Goal: Information Seeking & Learning: Learn about a topic

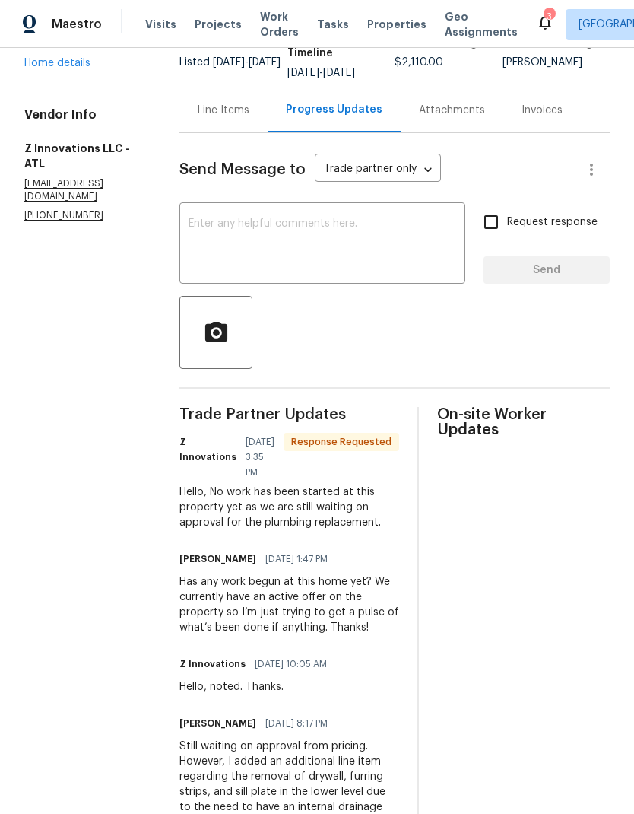
scroll to position [135, 0]
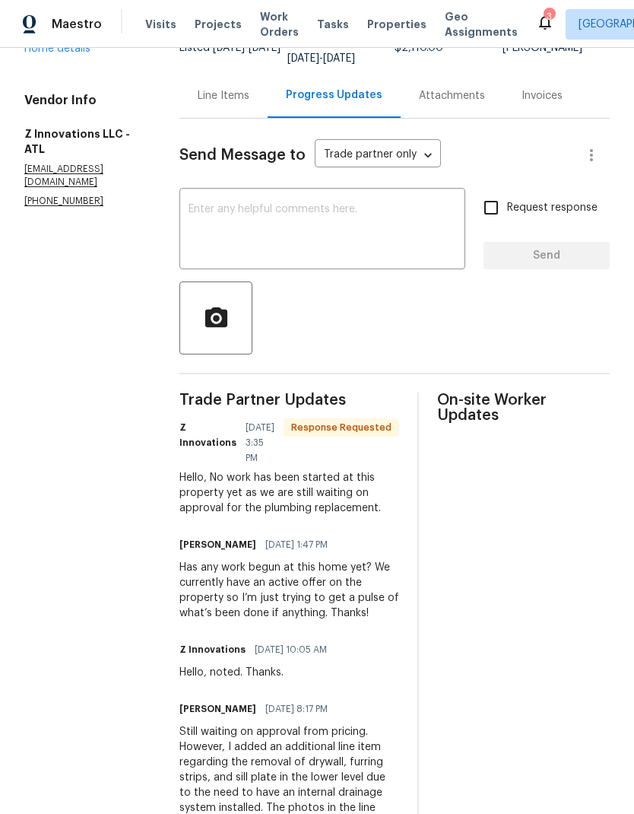
click at [300, 205] on textarea at bounding box center [323, 230] width 268 height 53
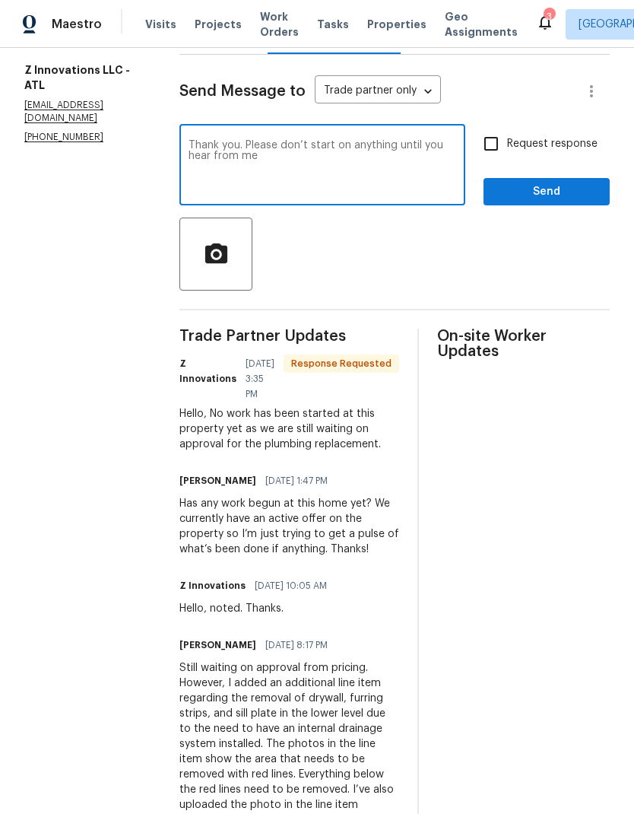
scroll to position [187, 0]
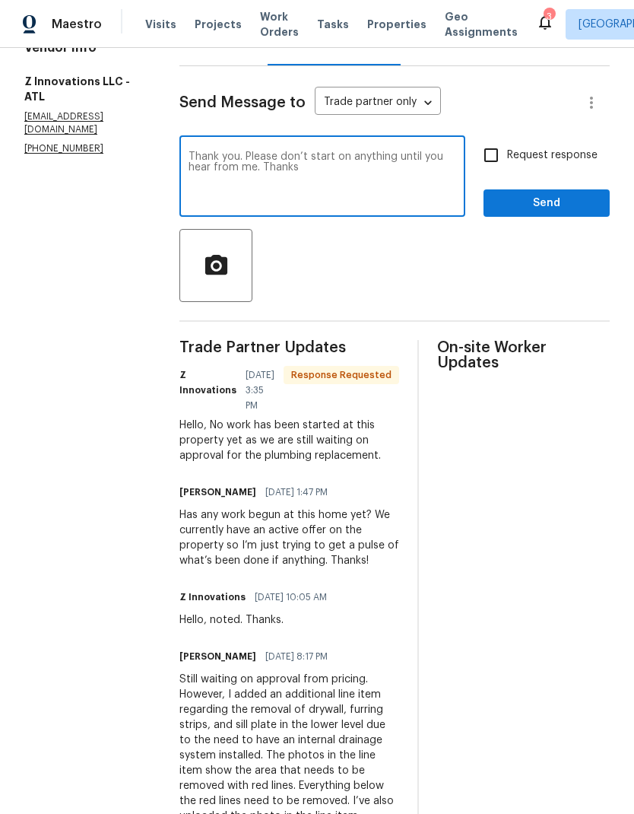
type textarea "Thank you. Please don’t start on anything until you hear from me. Thanks"
click at [500, 148] on input "Request response" at bounding box center [491, 155] width 32 height 32
checkbox input "true"
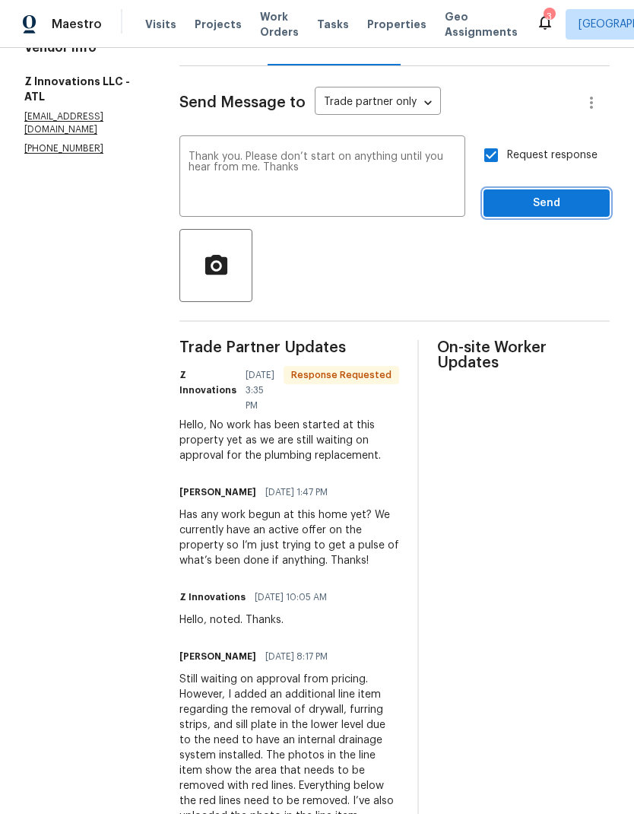
click at [552, 199] on span "Send" at bounding box center [547, 203] width 102 height 19
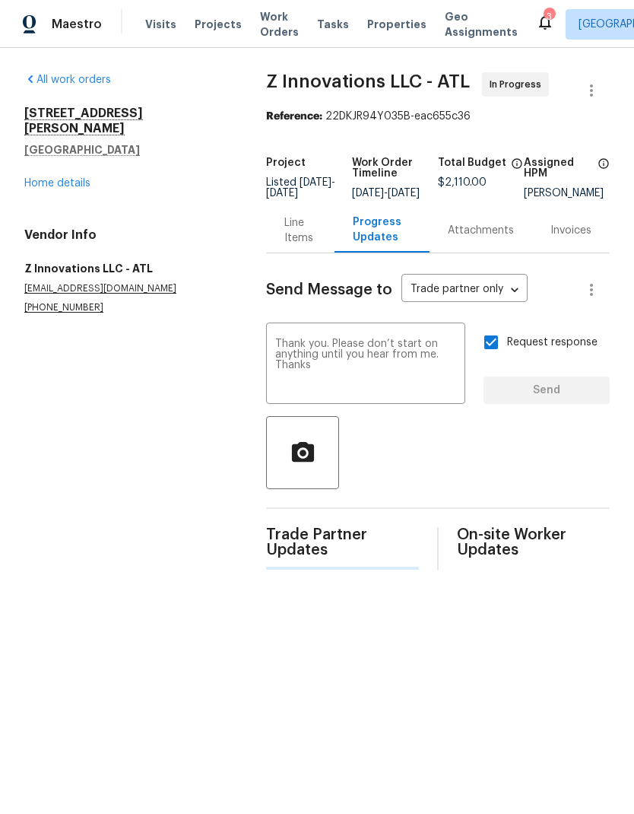
scroll to position [0, 0]
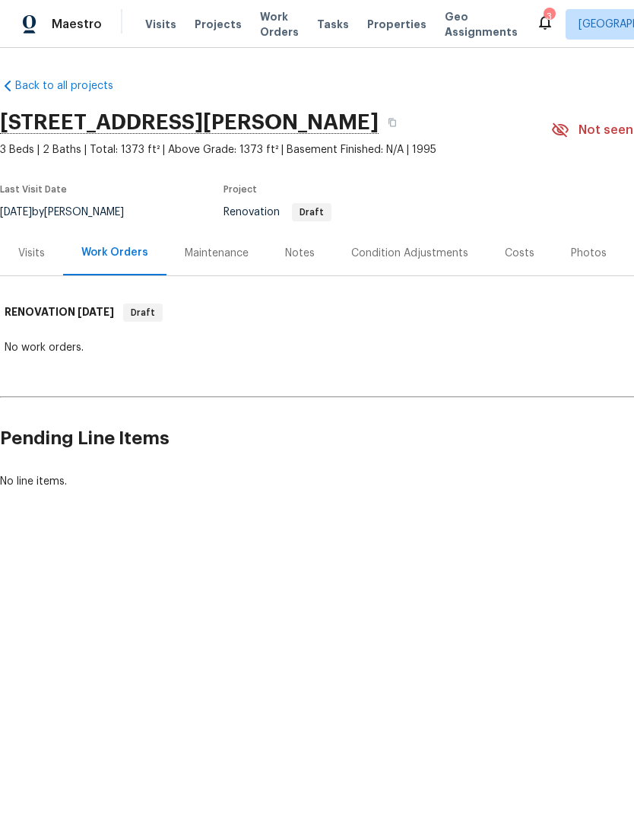
click at [420, 254] on div "Condition Adjustments" at bounding box center [409, 253] width 117 height 15
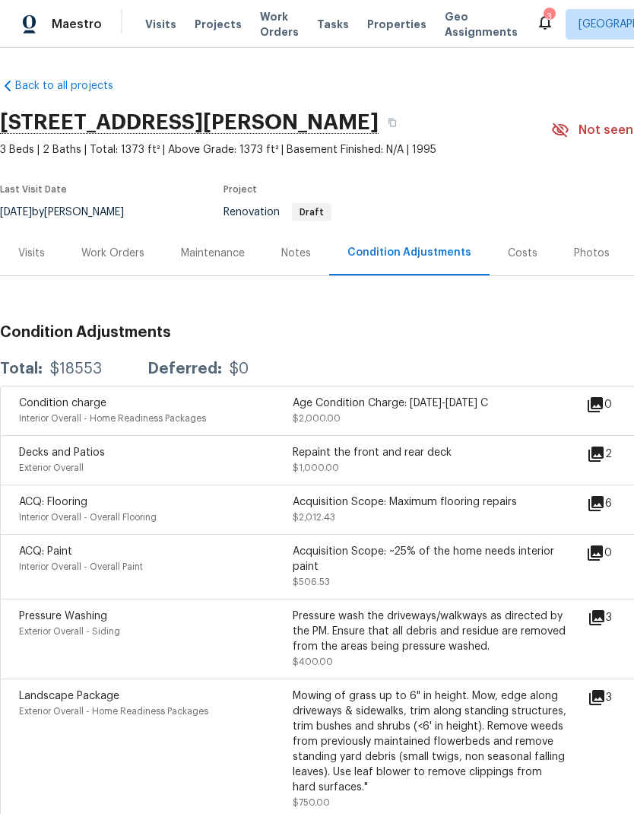
click at [601, 459] on icon at bounding box center [596, 453] width 15 height 15
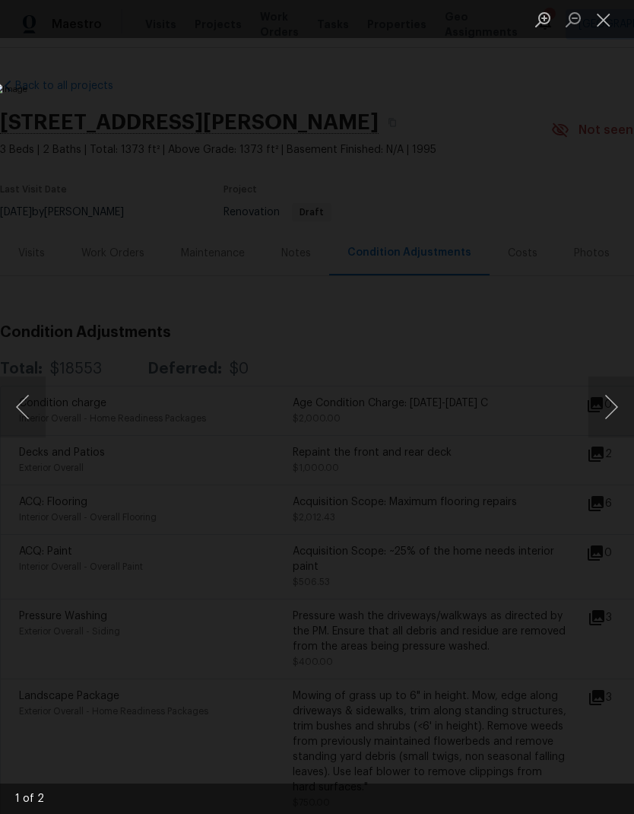
click at [608, 417] on button "Next image" at bounding box center [612, 406] width 46 height 61
click at [614, 408] on button "Next image" at bounding box center [612, 406] width 46 height 61
click at [610, 401] on button "Next image" at bounding box center [612, 406] width 46 height 61
click at [610, 24] on button "Close lightbox" at bounding box center [604, 19] width 30 height 27
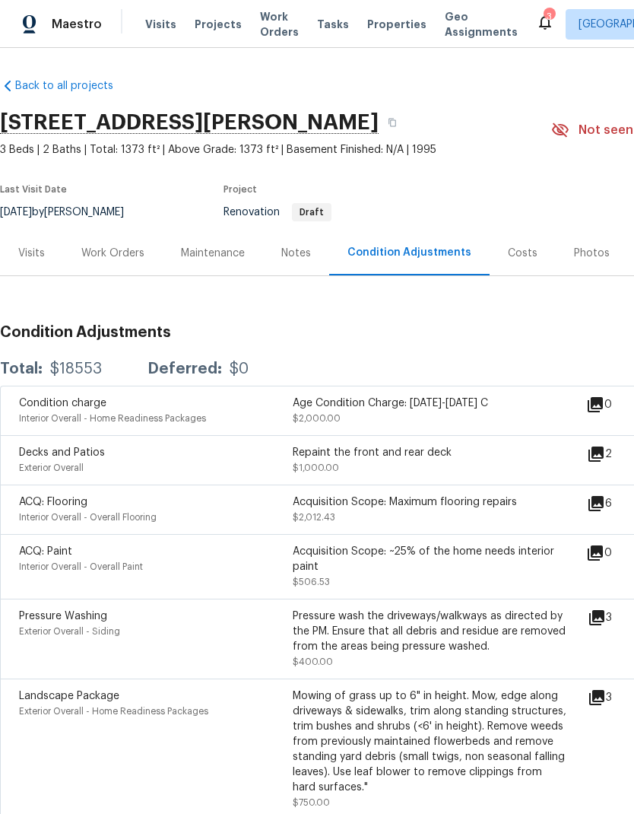
click at [40, 250] on div "Visits" at bounding box center [31, 253] width 27 height 15
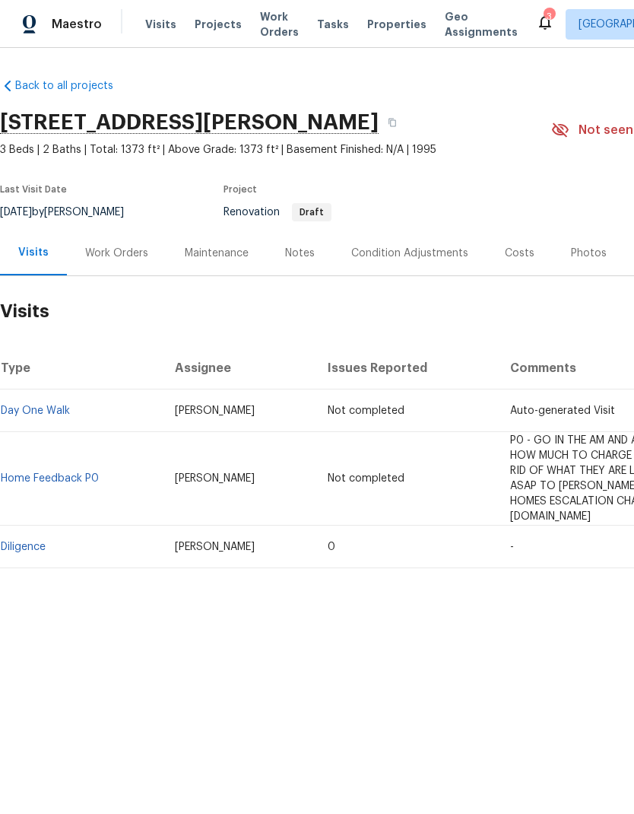
click at [422, 251] on div "Condition Adjustments" at bounding box center [409, 253] width 117 height 15
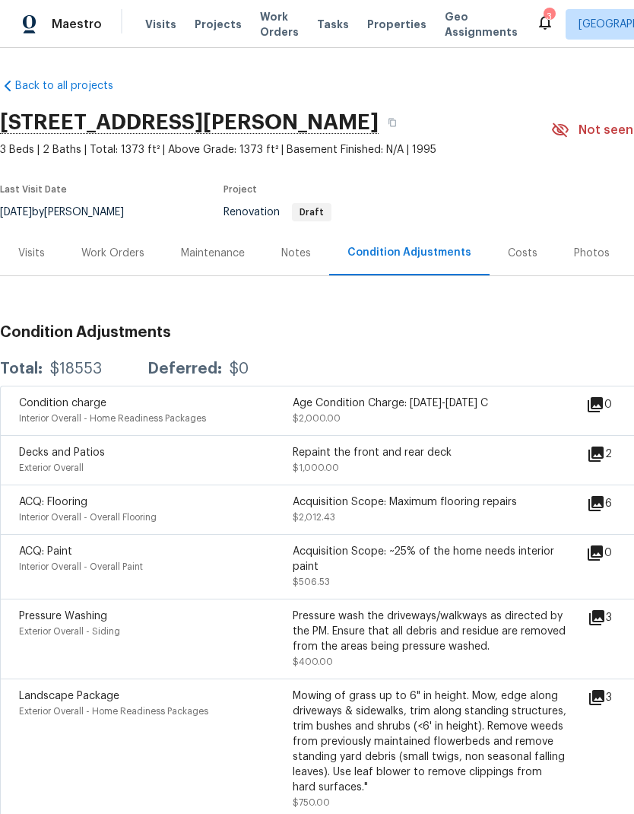
click at [602, 511] on icon at bounding box center [596, 503] width 15 height 15
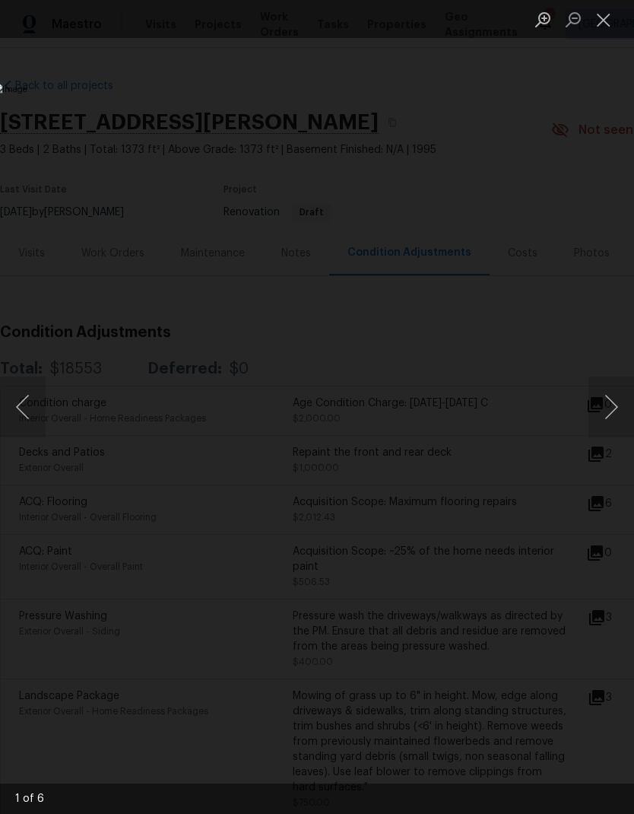
click at [611, 405] on button "Next image" at bounding box center [612, 406] width 46 height 61
click at [617, 411] on button "Next image" at bounding box center [612, 406] width 46 height 61
click at [618, 414] on button "Next image" at bounding box center [612, 406] width 46 height 61
click at [608, 415] on button "Next image" at bounding box center [612, 406] width 46 height 61
click at [612, 411] on button "Next image" at bounding box center [612, 406] width 46 height 61
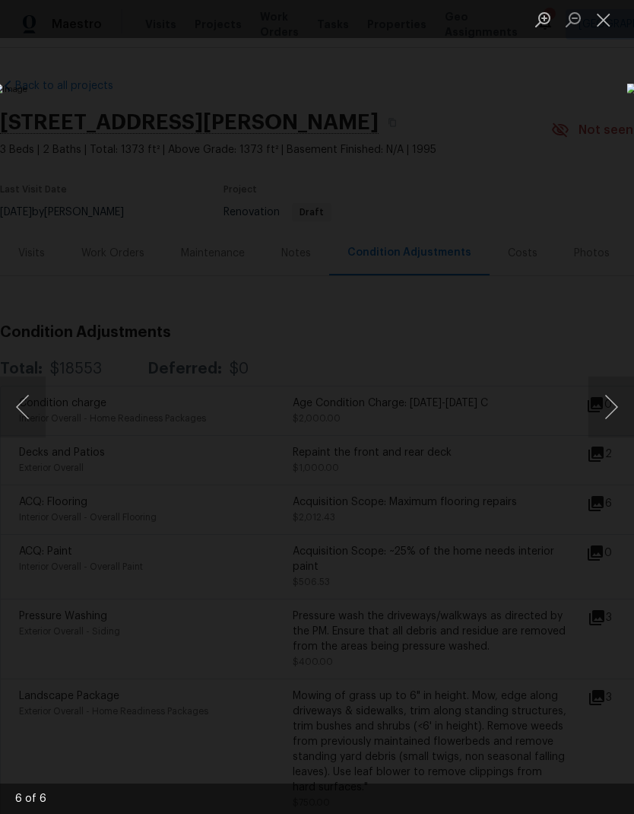
click at [609, 404] on button "Next image" at bounding box center [612, 406] width 46 height 61
click at [607, 22] on button "Close lightbox" at bounding box center [604, 19] width 30 height 27
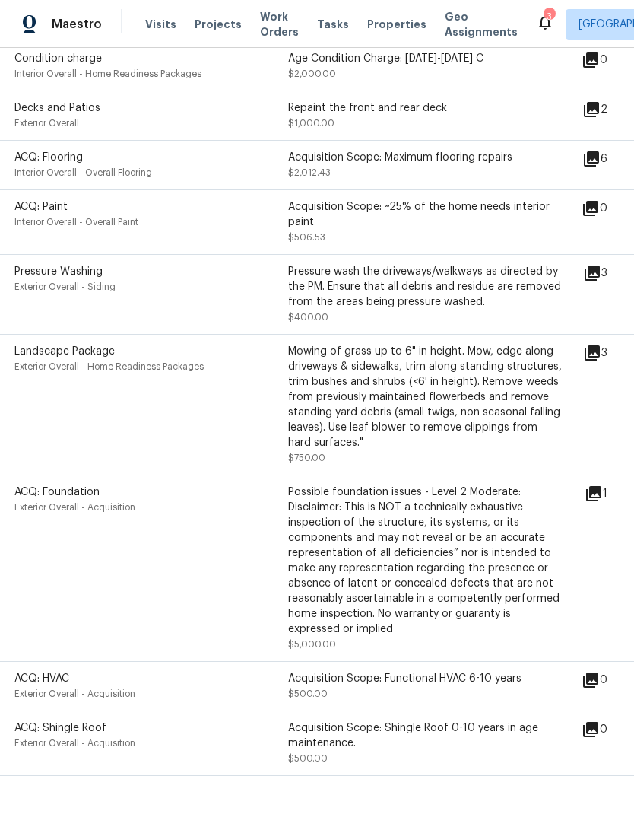
scroll to position [344, 5]
click at [599, 277] on icon at bounding box center [592, 273] width 15 height 15
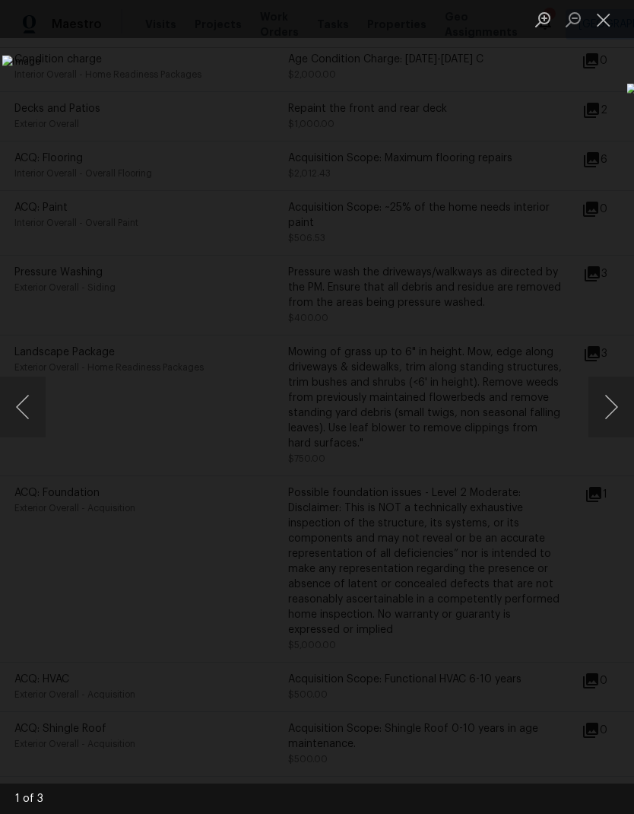
click at [617, 408] on button "Next image" at bounding box center [612, 406] width 46 height 61
click at [614, 404] on button "Next image" at bounding box center [612, 406] width 46 height 61
click at [608, 24] on button "Close lightbox" at bounding box center [604, 19] width 30 height 27
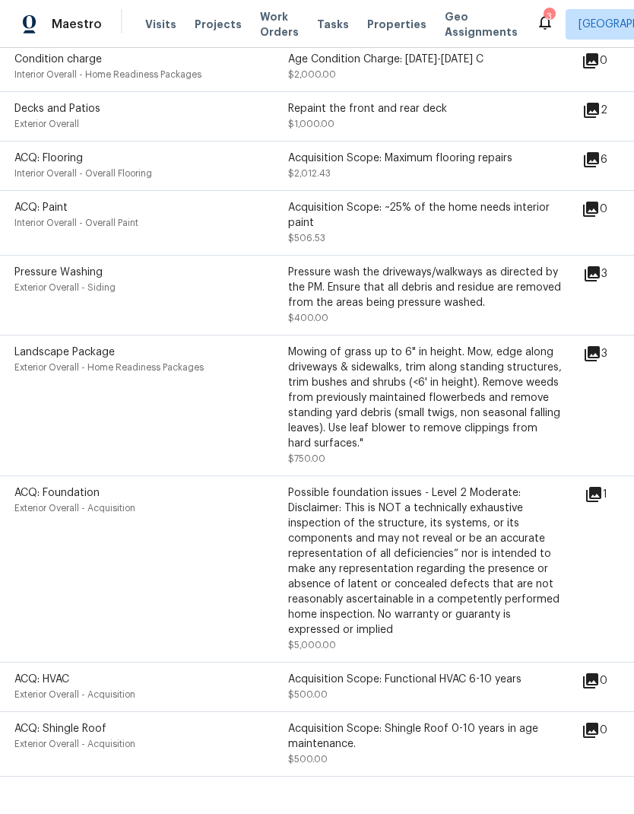
click at [602, 496] on icon at bounding box center [593, 494] width 15 height 15
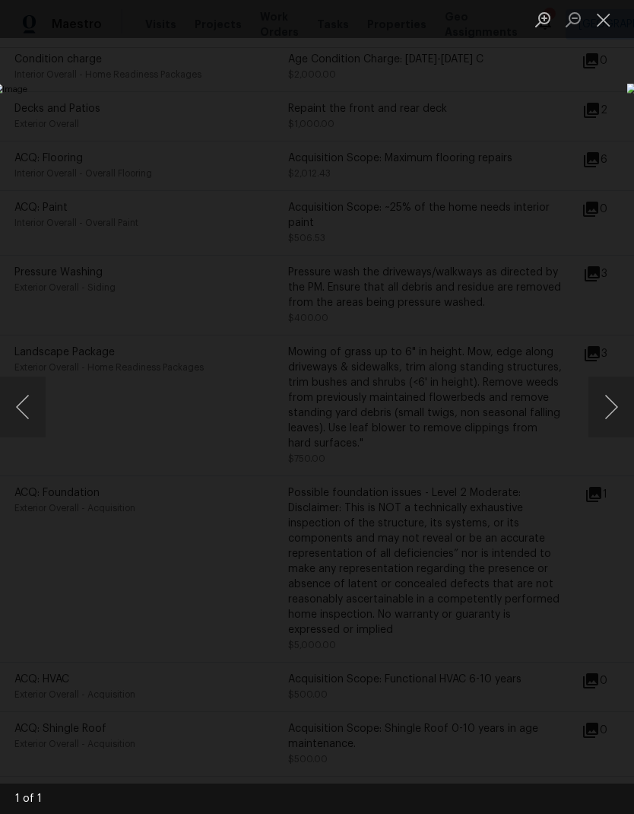
click at [606, 411] on button "Next image" at bounding box center [612, 406] width 46 height 61
click at [602, 411] on button "Next image" at bounding box center [612, 406] width 46 height 61
click at [613, 406] on button "Next image" at bounding box center [612, 406] width 46 height 61
click at [610, 406] on button "Next image" at bounding box center [612, 406] width 46 height 61
click at [613, 390] on button "Next image" at bounding box center [612, 406] width 46 height 61
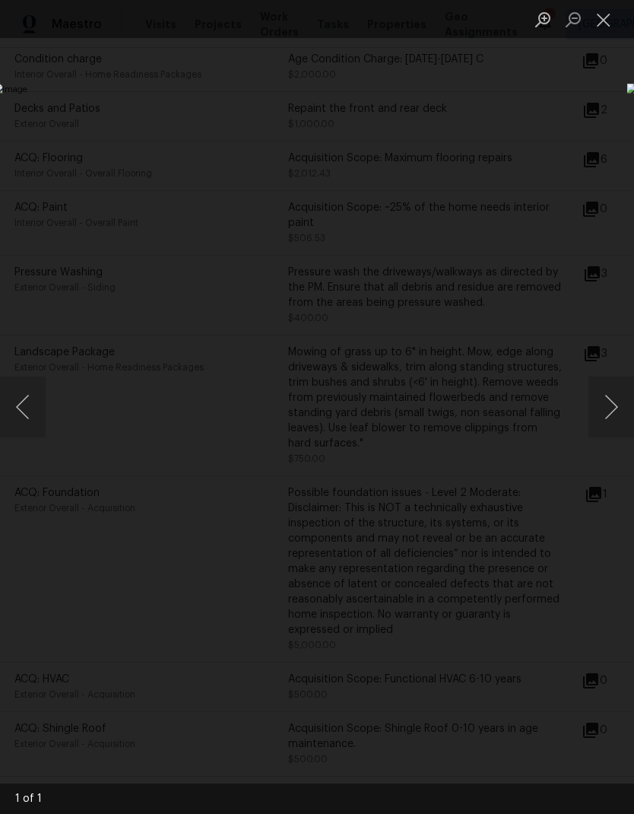
click at [610, 408] on button "Next image" at bounding box center [612, 406] width 46 height 61
click at [606, 26] on button "Close lightbox" at bounding box center [604, 19] width 30 height 27
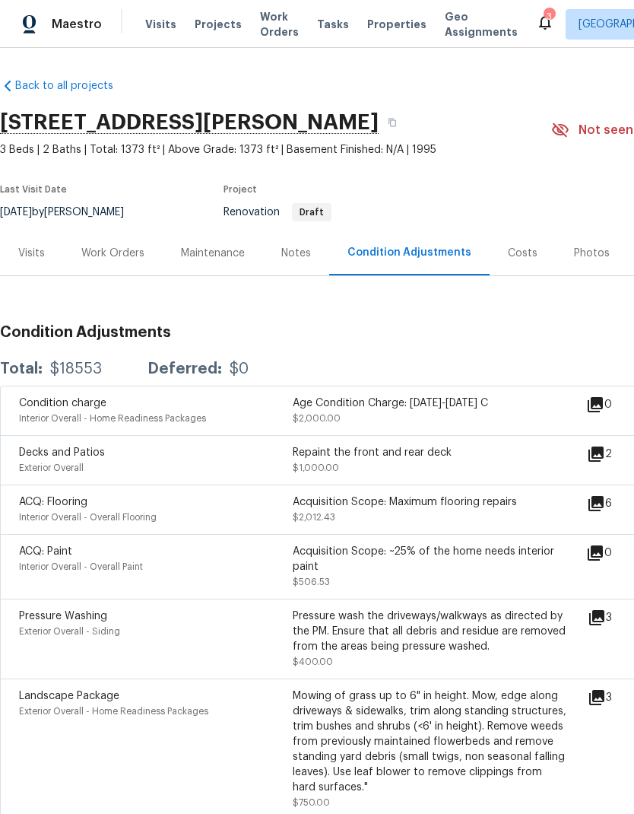
scroll to position [0, 0]
click at [32, 246] on div "Visits" at bounding box center [31, 253] width 27 height 15
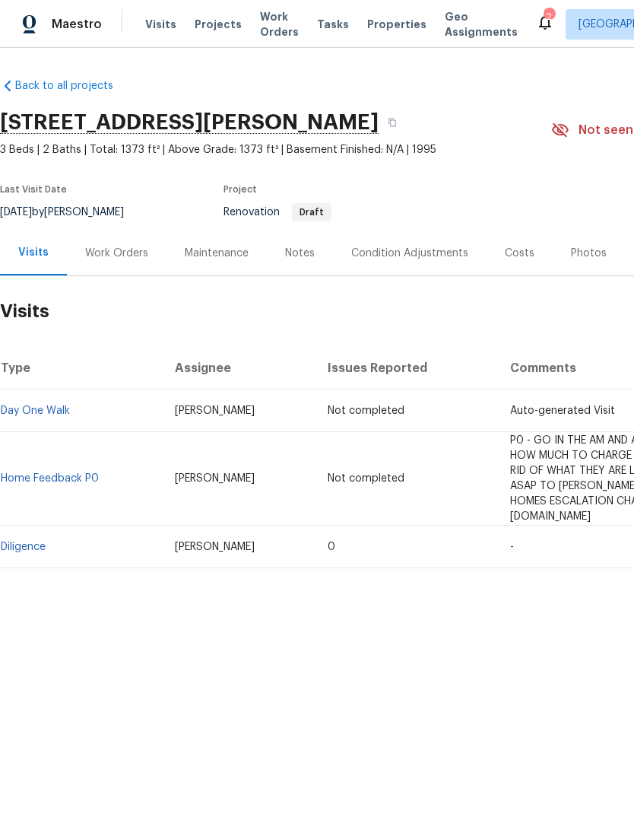
click at [28, 541] on link "Diligence" at bounding box center [23, 546] width 45 height 11
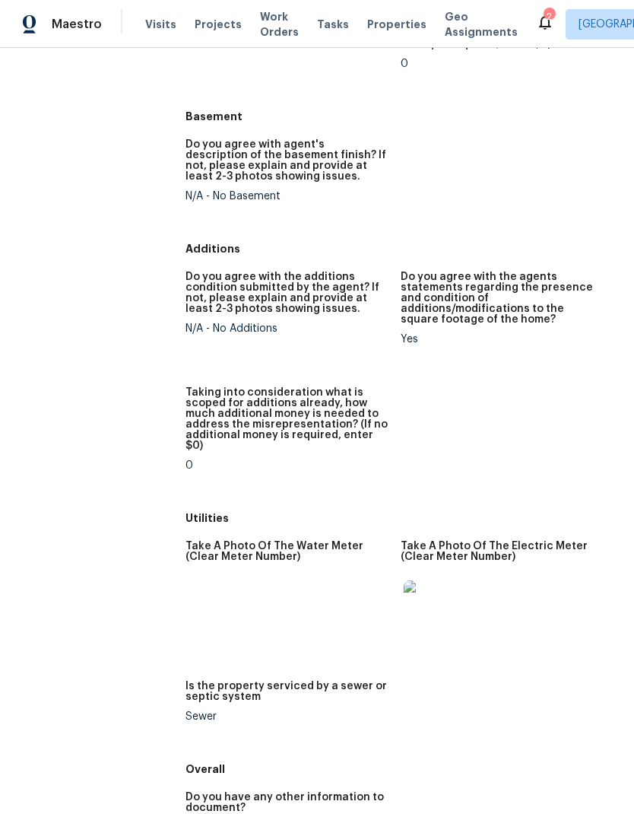
scroll to position [2181, 0]
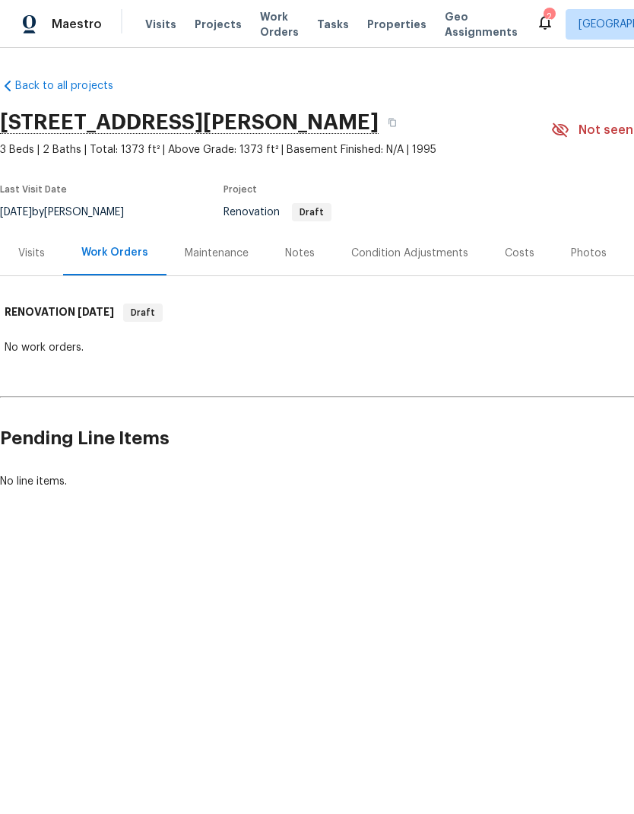
click at [524, 249] on div "Costs" at bounding box center [520, 253] width 30 height 15
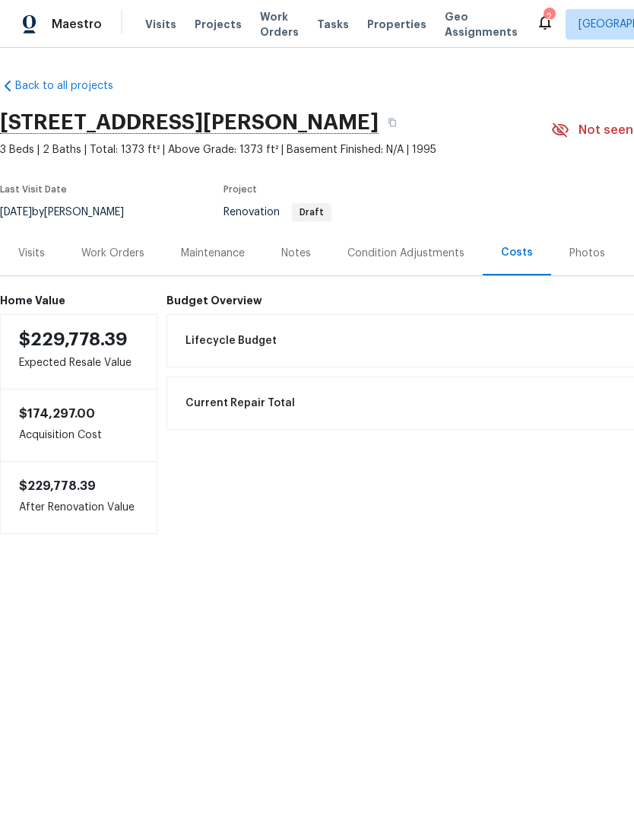
click at [42, 259] on div "Visits" at bounding box center [31, 253] width 27 height 15
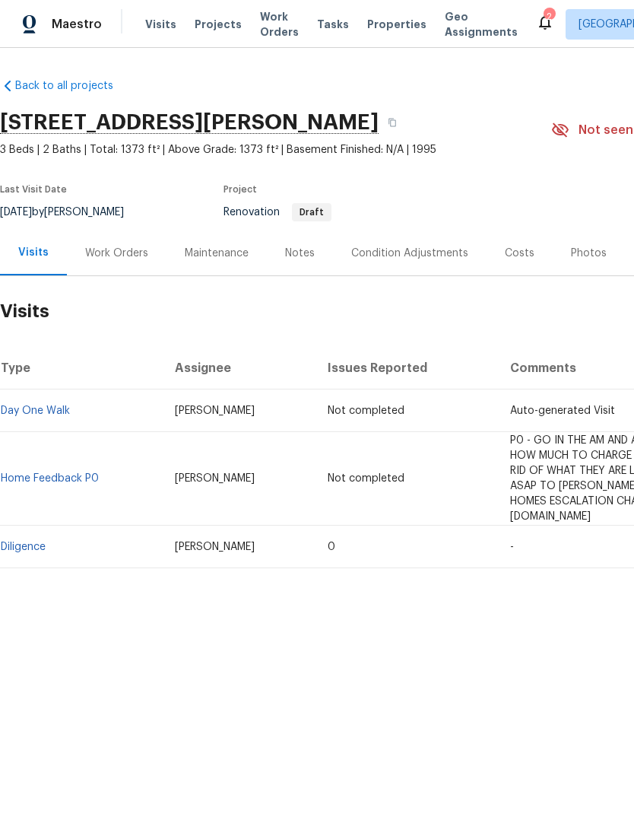
click at [33, 541] on link "Diligence" at bounding box center [23, 546] width 45 height 11
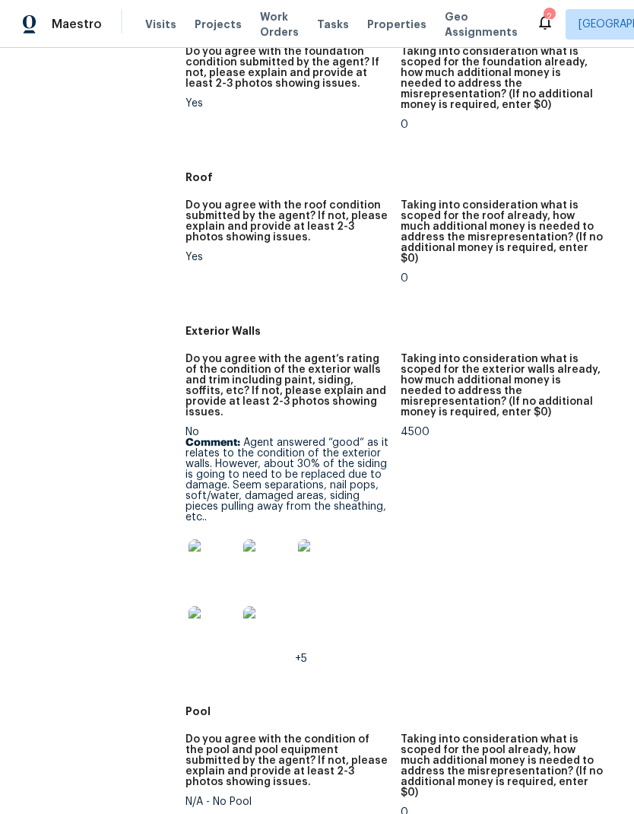
scroll to position [603, 0]
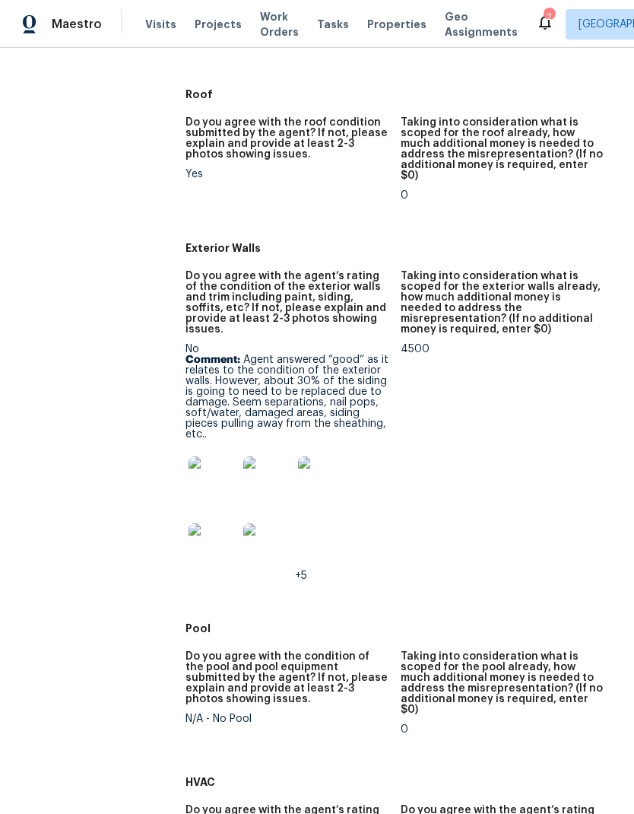
click at [202, 456] on img at bounding box center [213, 480] width 49 height 49
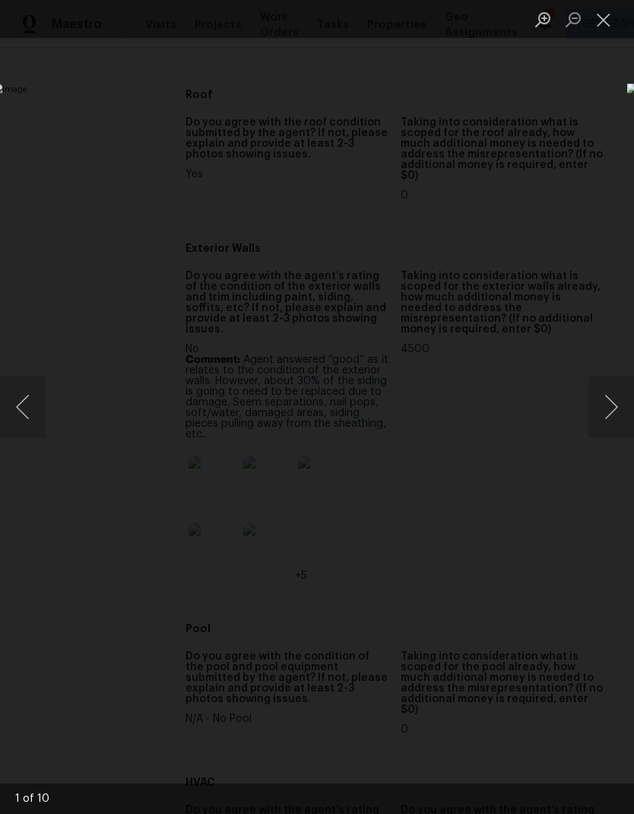
click at [614, 410] on button "Next image" at bounding box center [612, 406] width 46 height 61
click at [612, 423] on button "Next image" at bounding box center [612, 406] width 46 height 61
click at [608, 406] on button "Next image" at bounding box center [612, 406] width 46 height 61
click at [614, 412] on button "Next image" at bounding box center [612, 406] width 46 height 61
click at [614, 414] on button "Next image" at bounding box center [612, 406] width 46 height 61
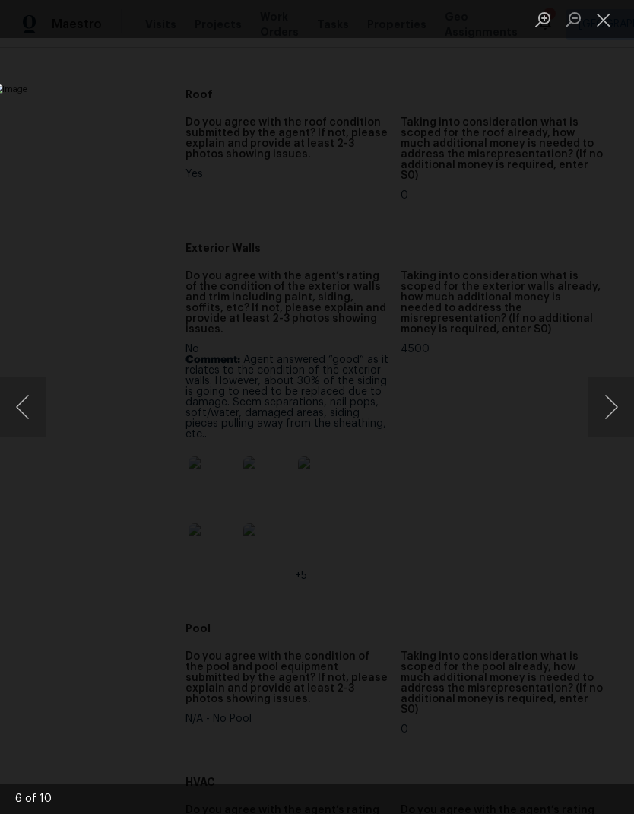
click at [613, 414] on button "Next image" at bounding box center [612, 406] width 46 height 61
click at [611, 419] on button "Next image" at bounding box center [612, 406] width 46 height 61
click at [614, 408] on button "Next image" at bounding box center [612, 406] width 46 height 61
click at [614, 409] on button "Next image" at bounding box center [612, 406] width 46 height 61
click at [616, 408] on button "Next image" at bounding box center [612, 406] width 46 height 61
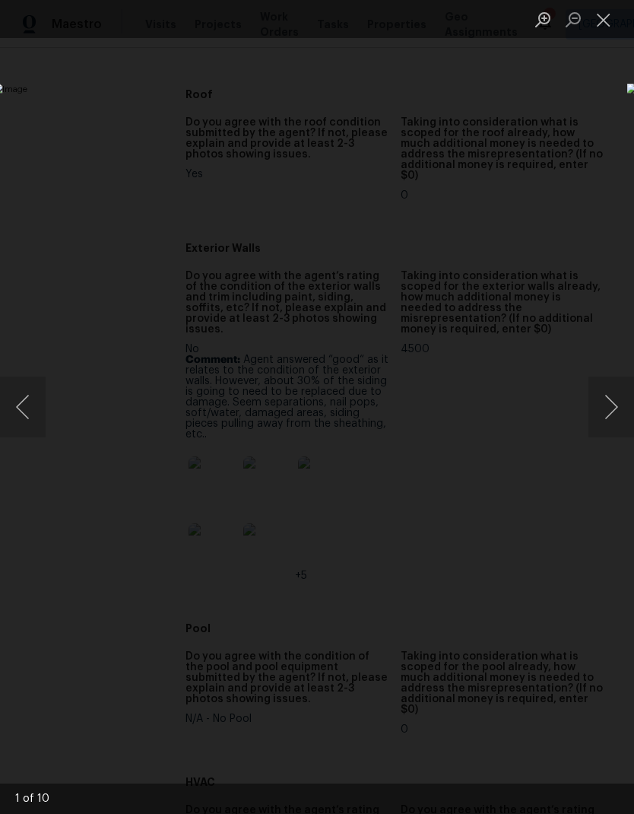
click at [607, 411] on button "Next image" at bounding box center [612, 406] width 46 height 61
click at [602, 24] on button "Close lightbox" at bounding box center [604, 19] width 30 height 27
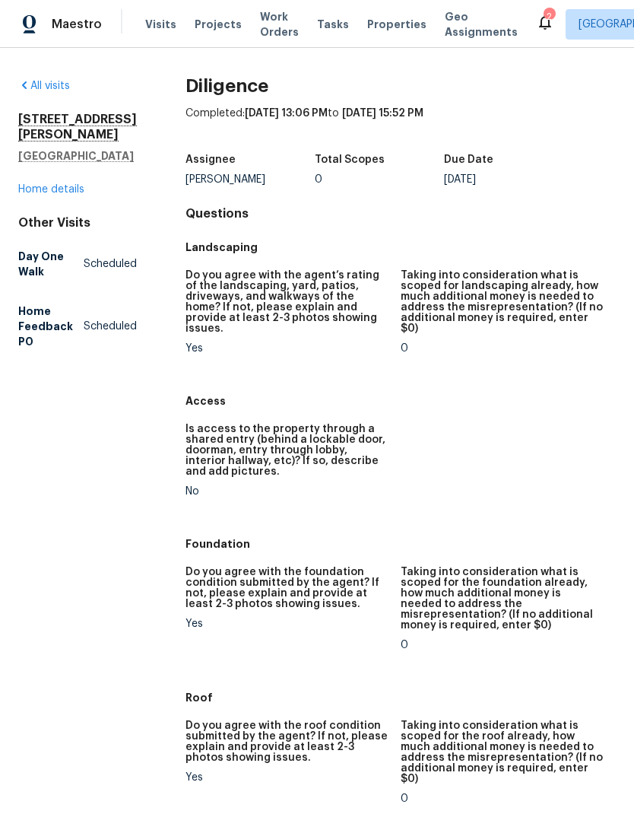
scroll to position [0, 0]
click at [71, 184] on link "Home details" at bounding box center [51, 189] width 66 height 11
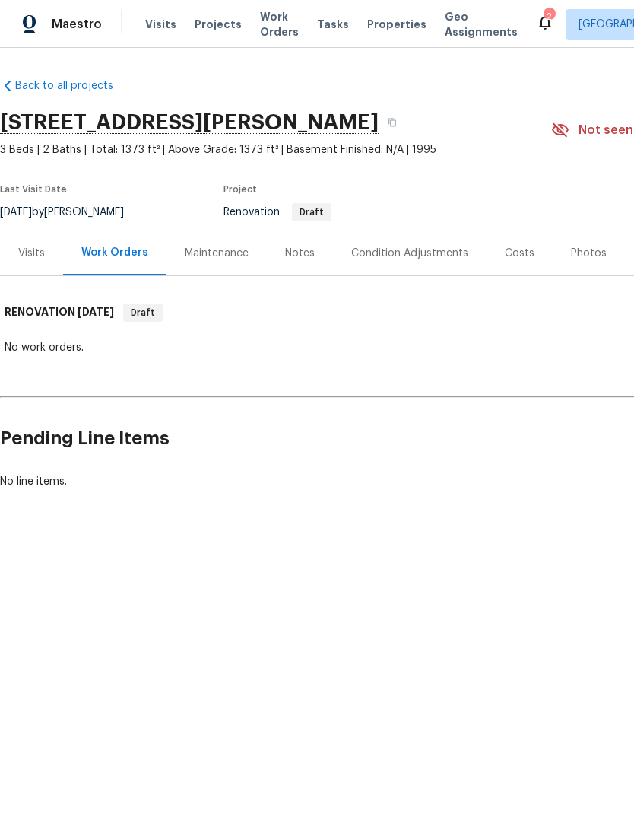
click at [395, 255] on div "Condition Adjustments" at bounding box center [409, 253] width 117 height 15
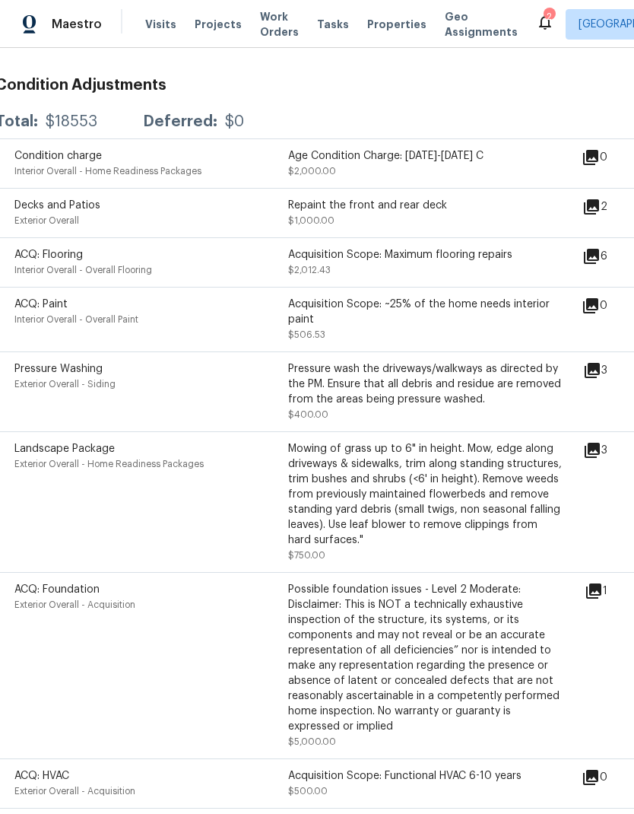
scroll to position [246, 5]
click at [600, 371] on icon at bounding box center [592, 371] width 15 height 15
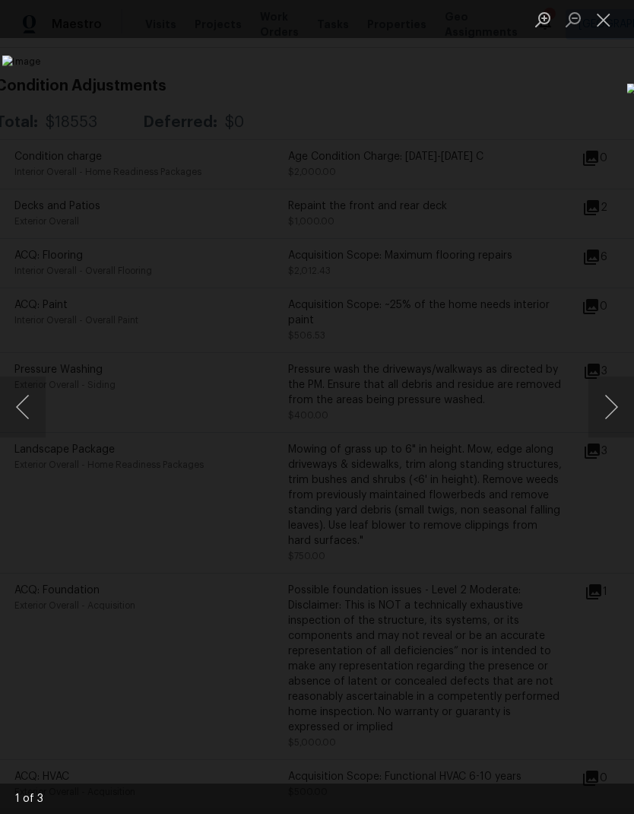
click at [611, 409] on button "Next image" at bounding box center [612, 406] width 46 height 61
click at [611, 411] on button "Next image" at bounding box center [612, 406] width 46 height 61
click at [610, 408] on button "Next image" at bounding box center [612, 406] width 46 height 61
click at [609, 410] on button "Next image" at bounding box center [612, 406] width 46 height 61
click at [606, 21] on button "Close lightbox" at bounding box center [604, 19] width 30 height 27
